Goal: Find specific page/section: Find specific page/section

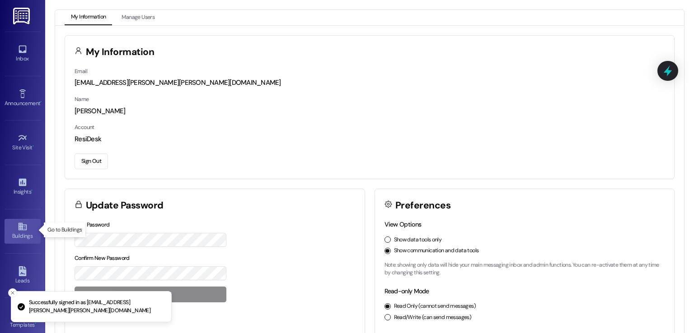
click at [11, 228] on link "Buildings" at bounding box center [23, 231] width 36 height 24
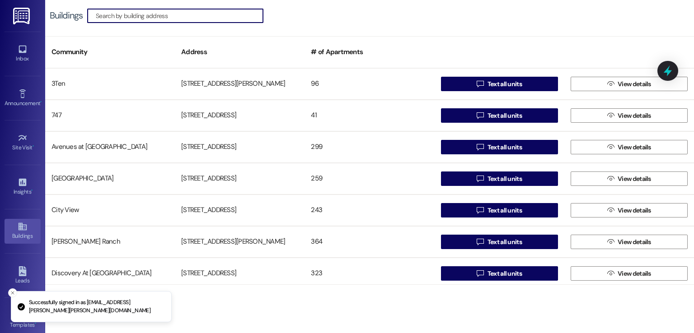
click at [202, 16] on input at bounding box center [179, 15] width 167 height 13
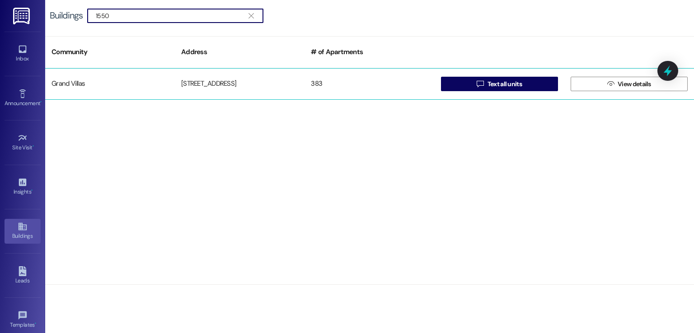
type input "1550"
click at [222, 89] on div "[STREET_ADDRESS]" at bounding box center [240, 84] width 130 height 18
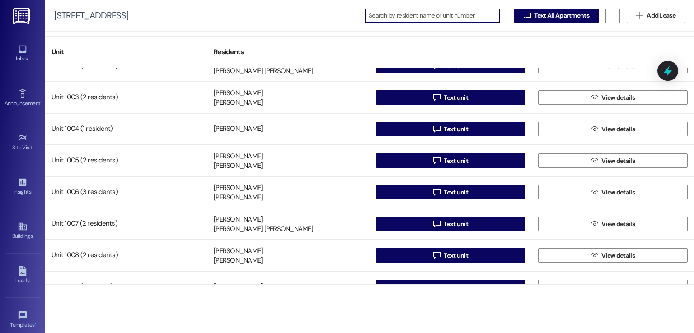
scroll to position [3072, 0]
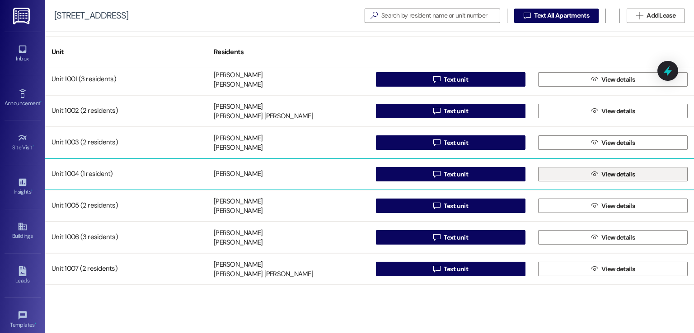
click at [580, 173] on button " View details" at bounding box center [613, 174] width 150 height 14
